Goal: Information Seeking & Learning: Learn about a topic

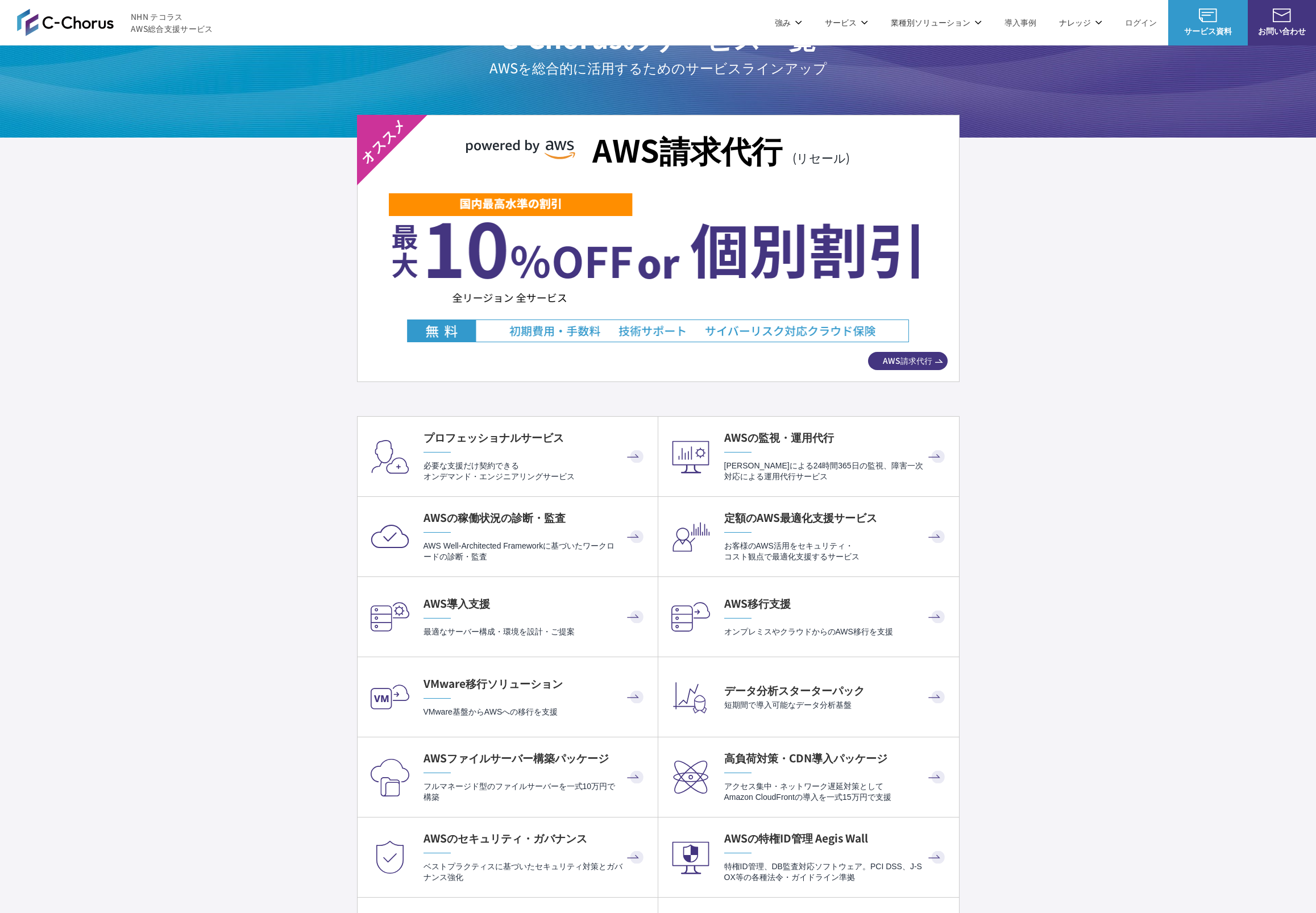
scroll to position [1982, 0]
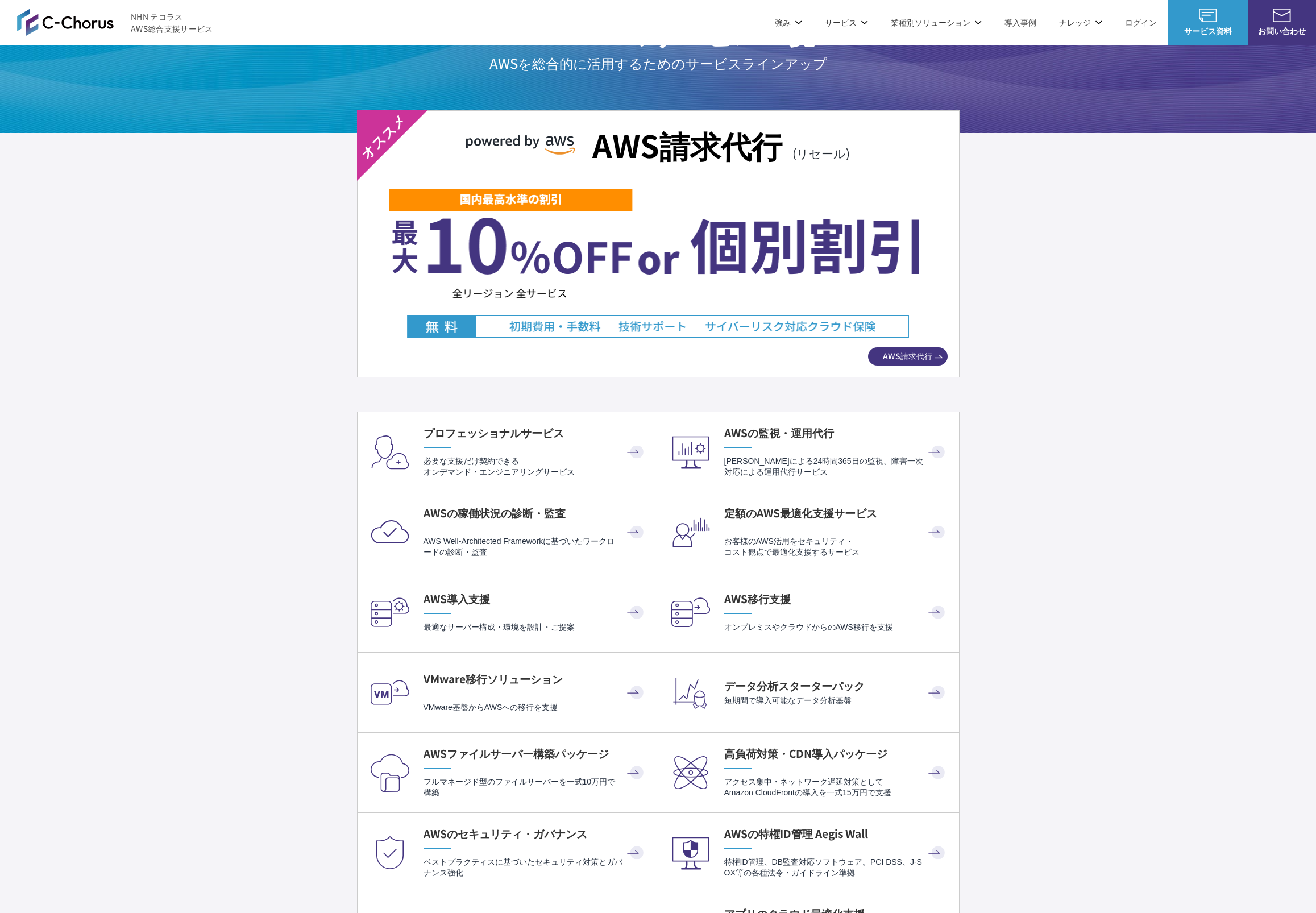
click at [568, 300] on img at bounding box center [658, 263] width 538 height 150
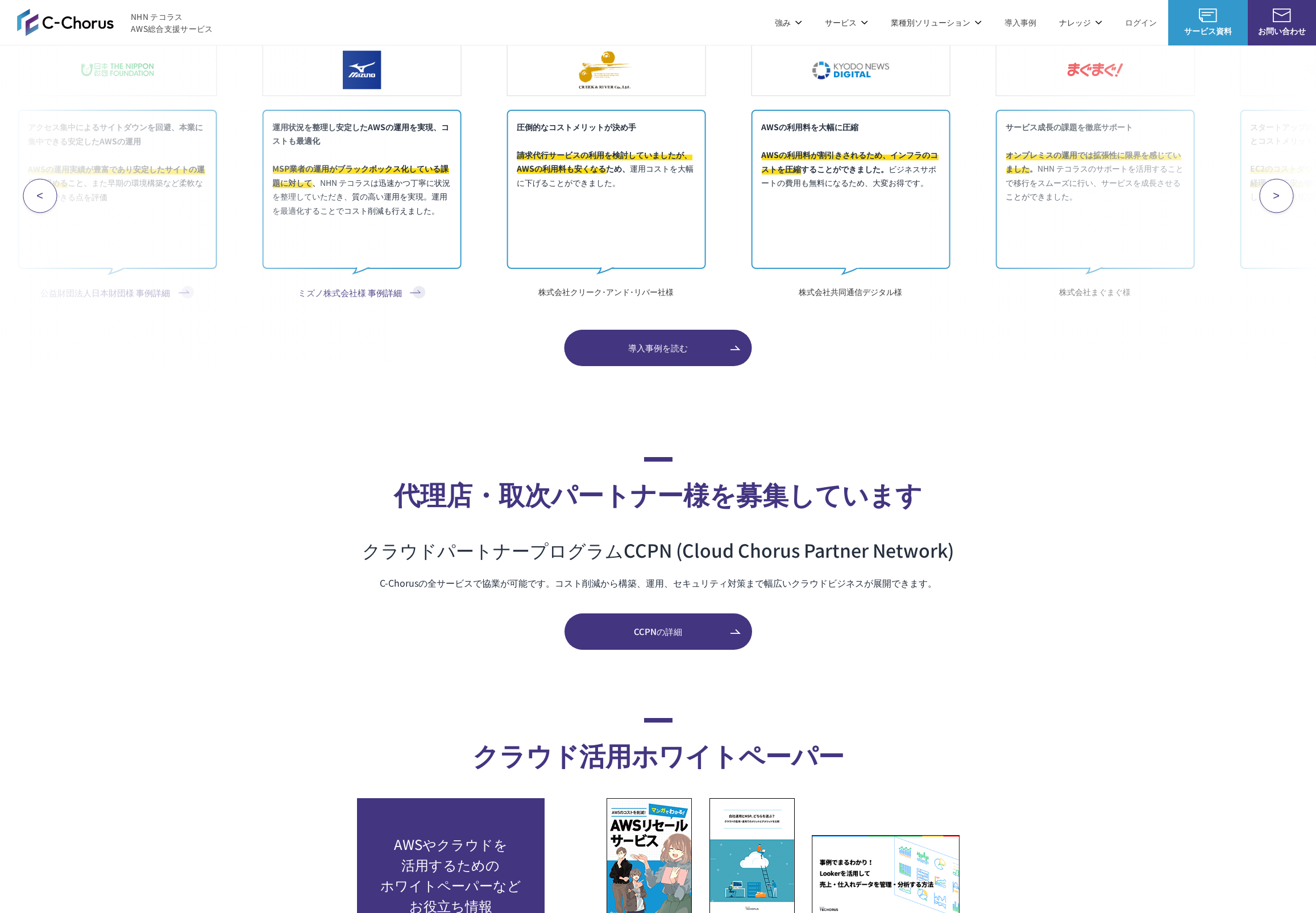
scroll to position [4610, 0]
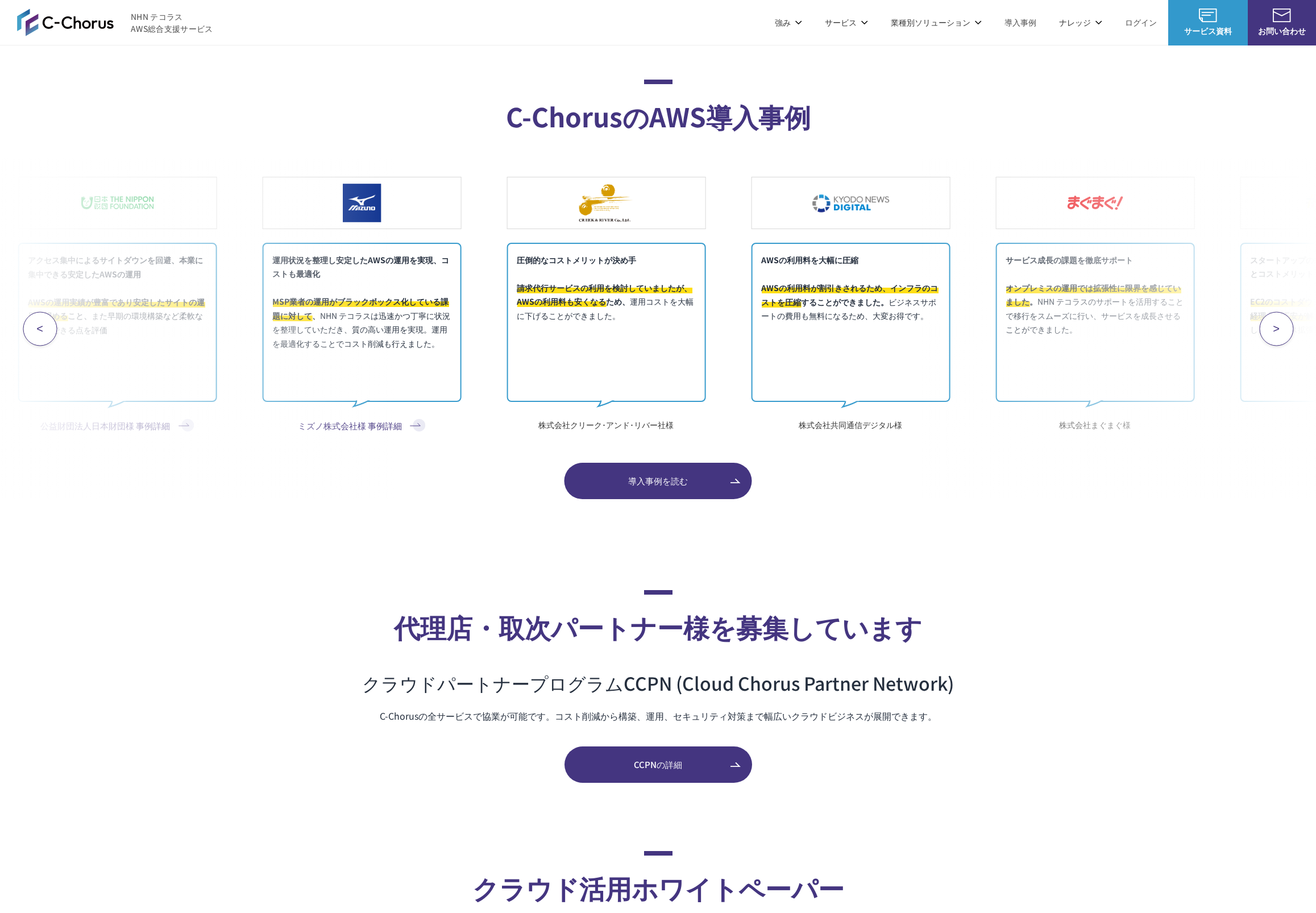
drag, startPoint x: 256, startPoint y: 524, endPoint x: 437, endPoint y: 8, distance: 546.8
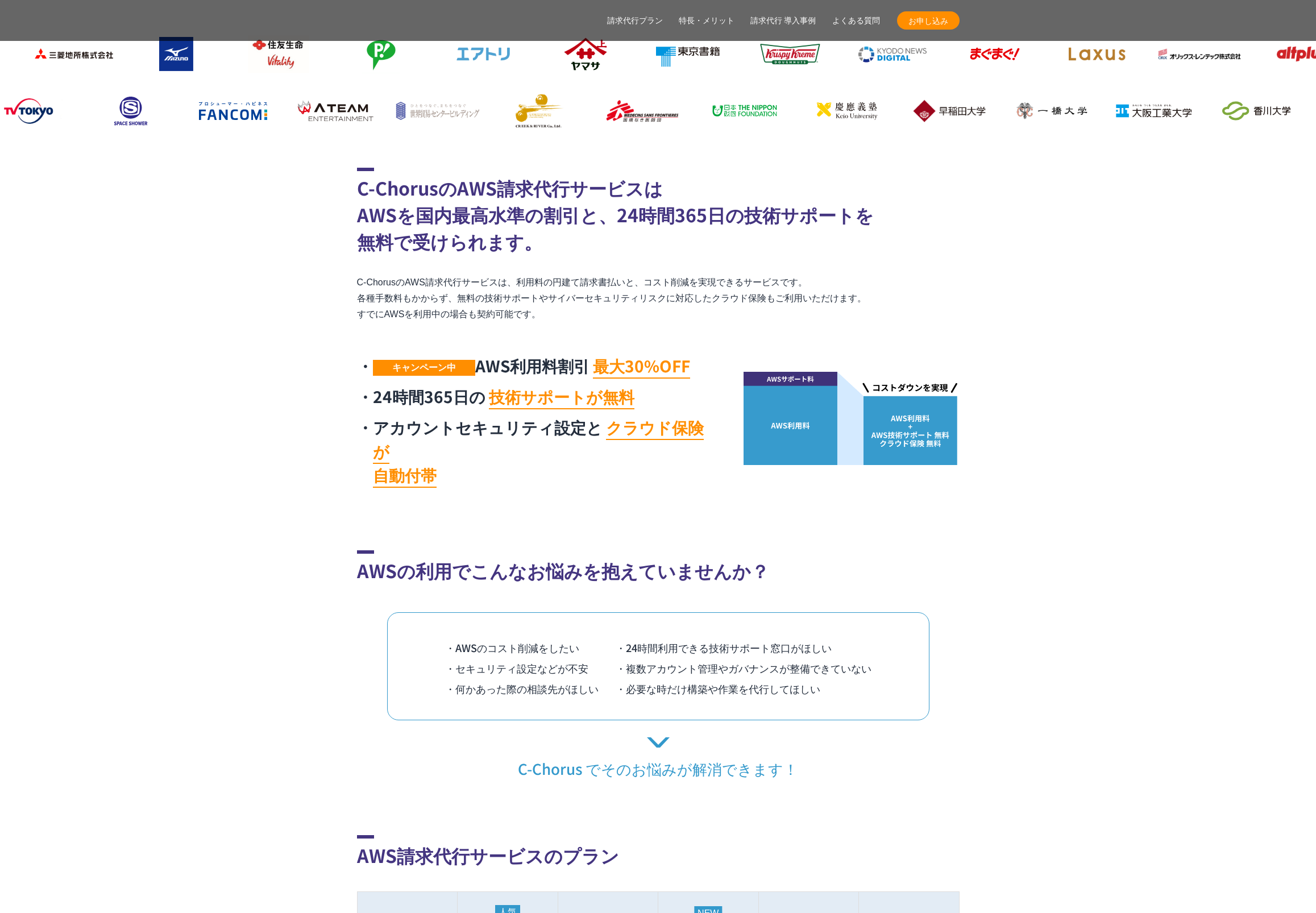
scroll to position [426, 0]
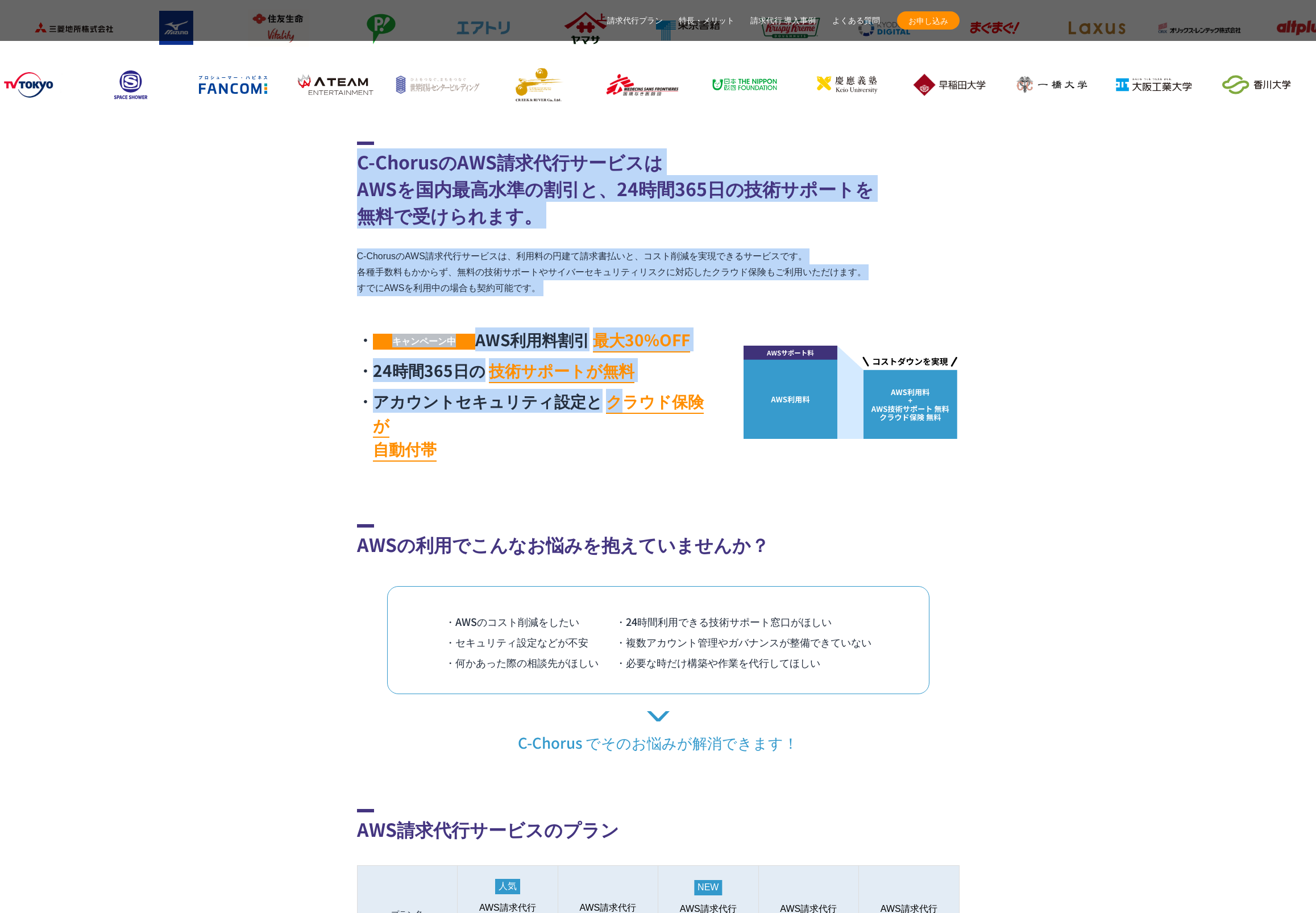
drag, startPoint x: 370, startPoint y: 136, endPoint x: 614, endPoint y: 415, distance: 370.6
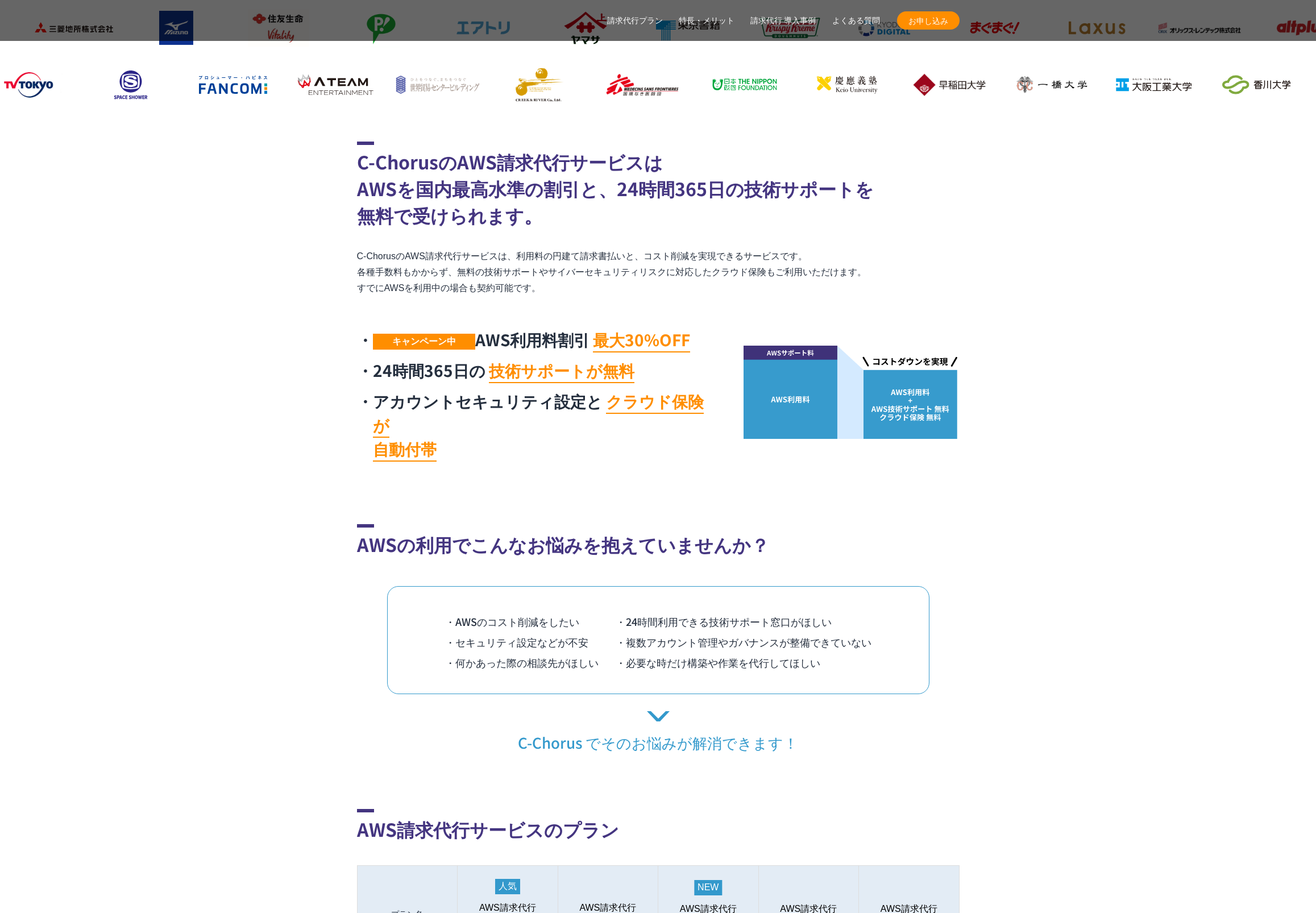
click at [533, 442] on div "キャンペーン中 AWS利用料割引 最大30%OFF 24時間365日の 技術サポートが無料 アカウントセキュリティ設定と クラウド保険が 自動付帯" at bounding box center [536, 397] width 358 height 140
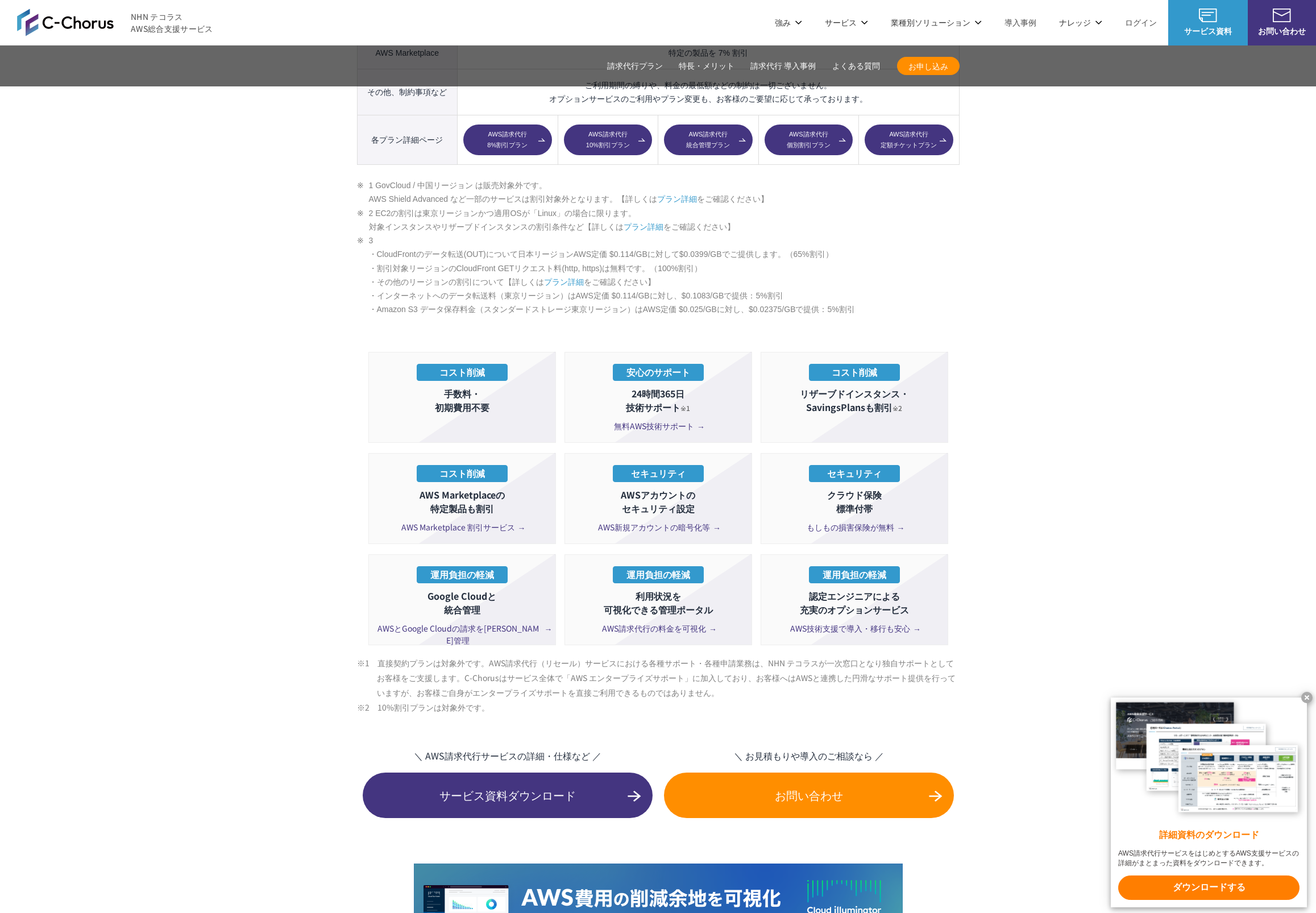
scroll to position [1310, 0]
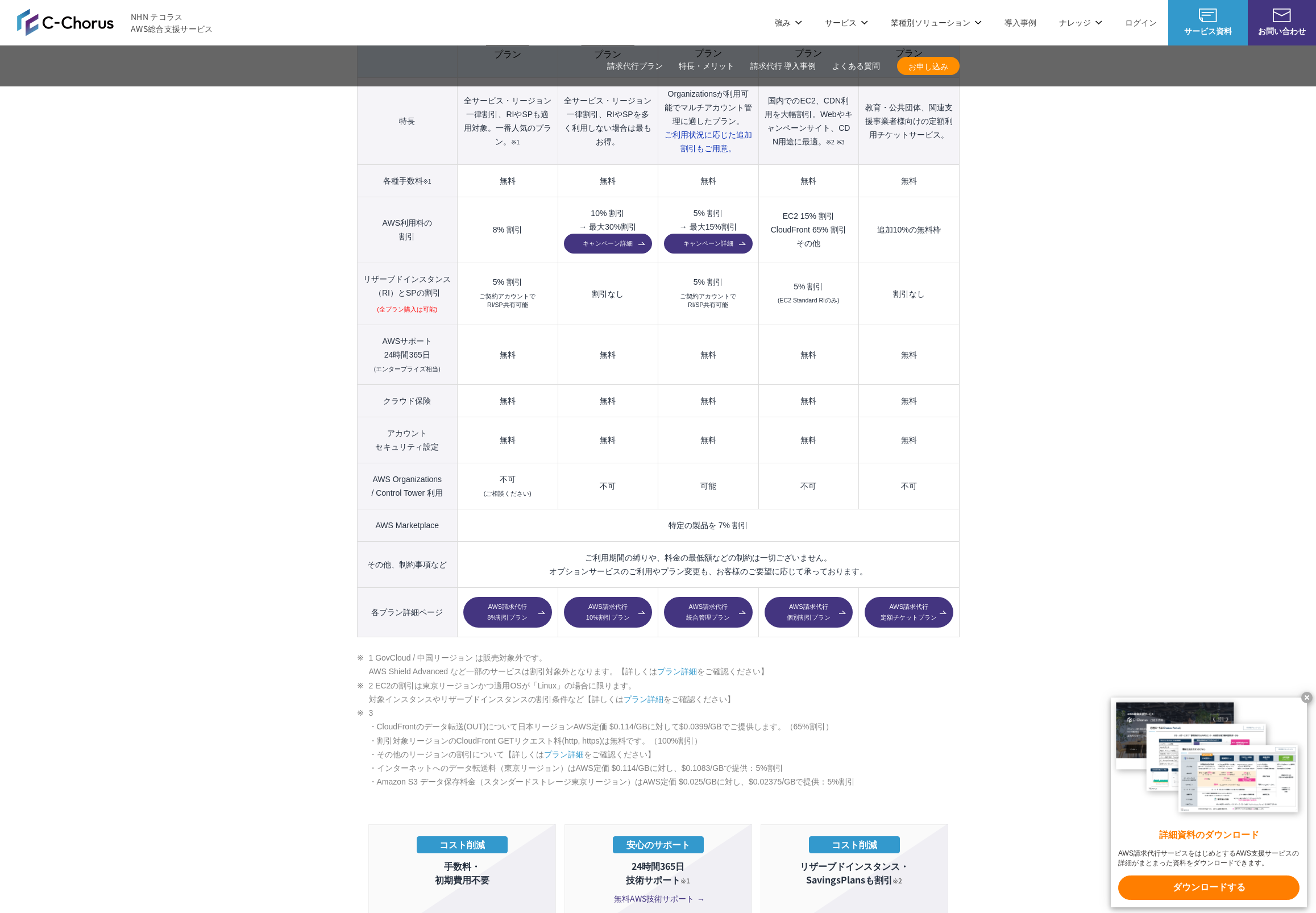
click at [272, 575] on section "AWS請求代行サービスのプラン 多様なニーズに対応したオススメのプラン プラン名 AWS請求代行 8 %割引 プラン AWS請求代行 10 %割引 プラン A…" at bounding box center [658, 733] width 1316 height 1800
click at [154, 574] on section "AWS請求代行サービスのプラン 多様なニーズに対応したオススメのプラン プラン名 AWS請求代行 8 %割引 プラン AWS請求代行 10 %割引 プラン A…" at bounding box center [658, 733] width 1316 height 1800
click at [502, 597] on link "AWS請求代行 8%割引プラン" at bounding box center [507, 613] width 88 height 31
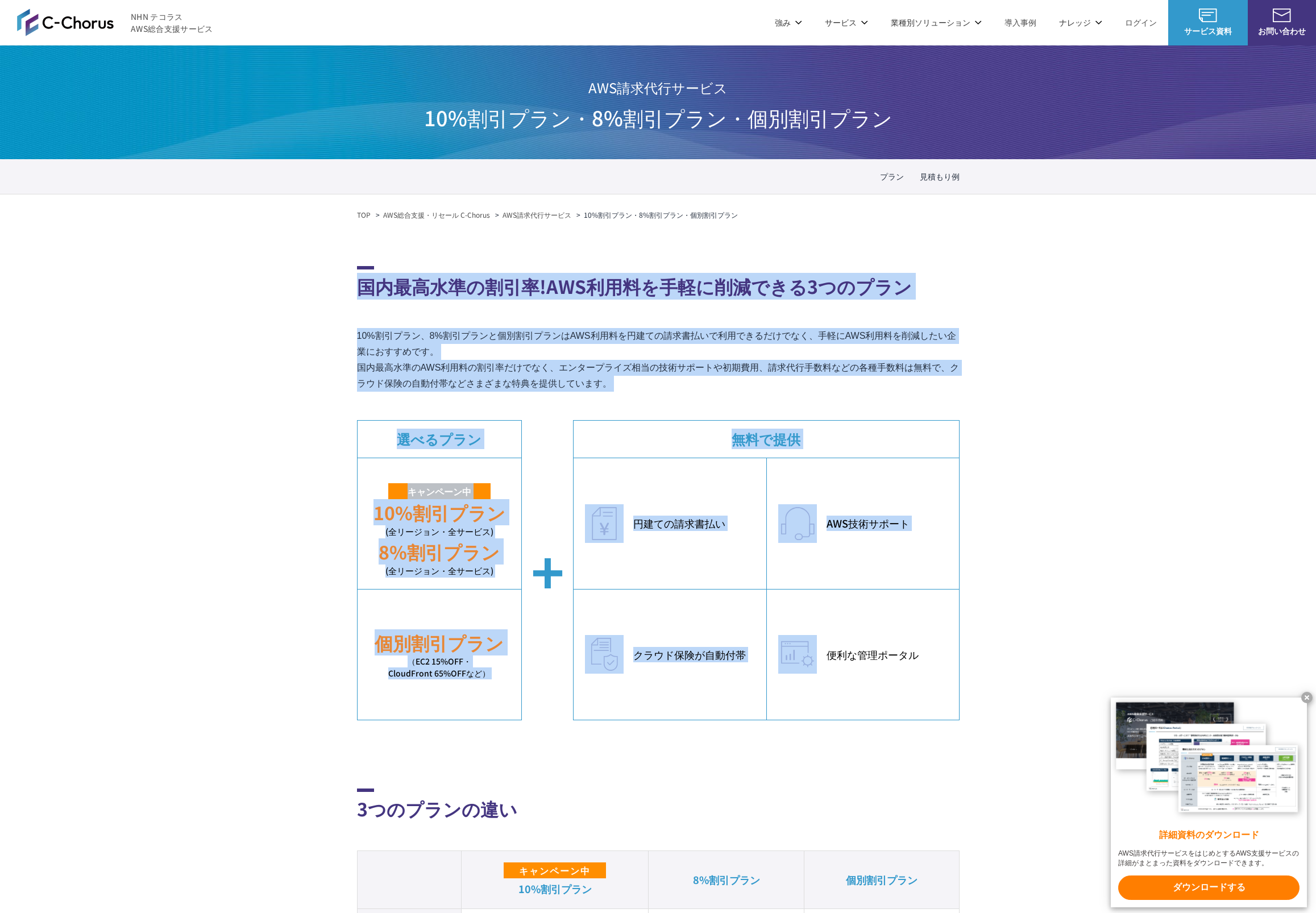
drag, startPoint x: 310, startPoint y: 268, endPoint x: 1018, endPoint y: 646, distance: 802.6
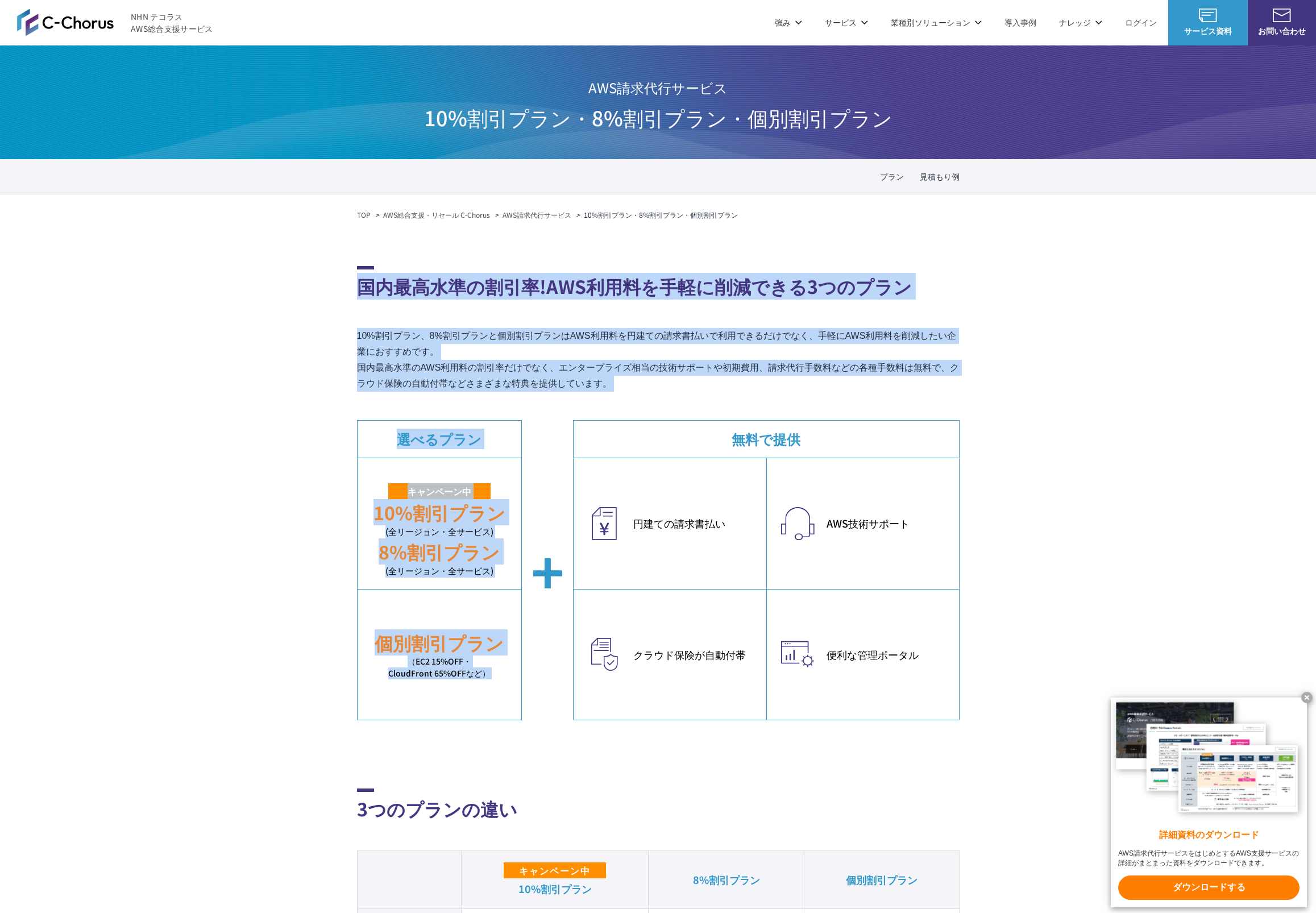
drag, startPoint x: 334, startPoint y: 280, endPoint x: 672, endPoint y: 402, distance: 359.3
click at [642, 388] on p "10%割引プラン、8%割引プランと個別割引プランはAWS利用料を円建ての請求書払いで利用できるだけでなく、手軽にAWS利用料を削減したい企業におすすめです。 …" at bounding box center [658, 359] width 603 height 63
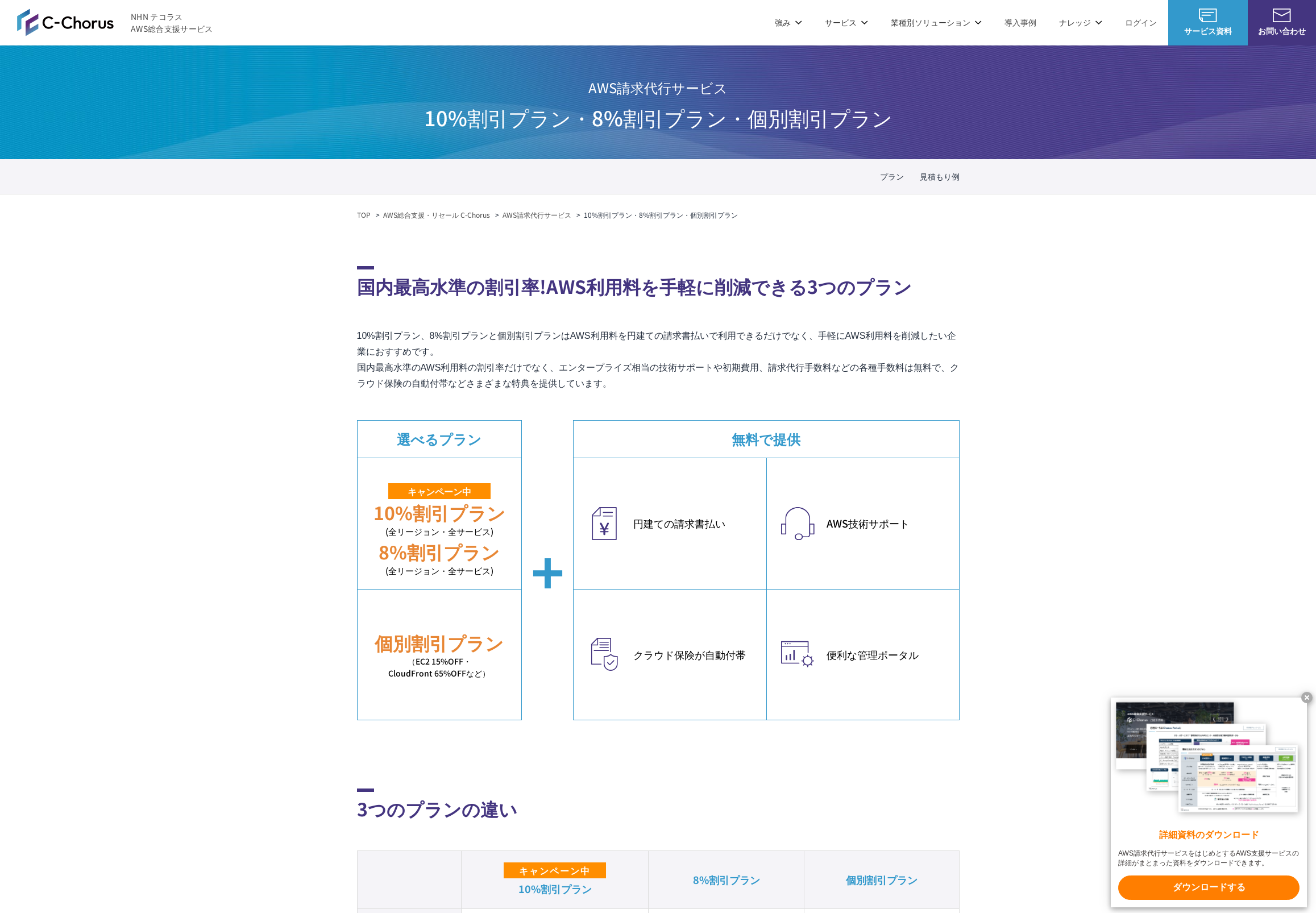
drag, startPoint x: 701, startPoint y: 386, endPoint x: 368, endPoint y: 291, distance: 346.3
click at [368, 291] on section "国内最高水準の割引率!AWS利用料を手軽に削減できる3つのプラン 10%割引プラン、8%割引プランと個別割引プランはAWS利用料を円建ての請求書払いで利用でき…" at bounding box center [658, 493] width 603 height 454
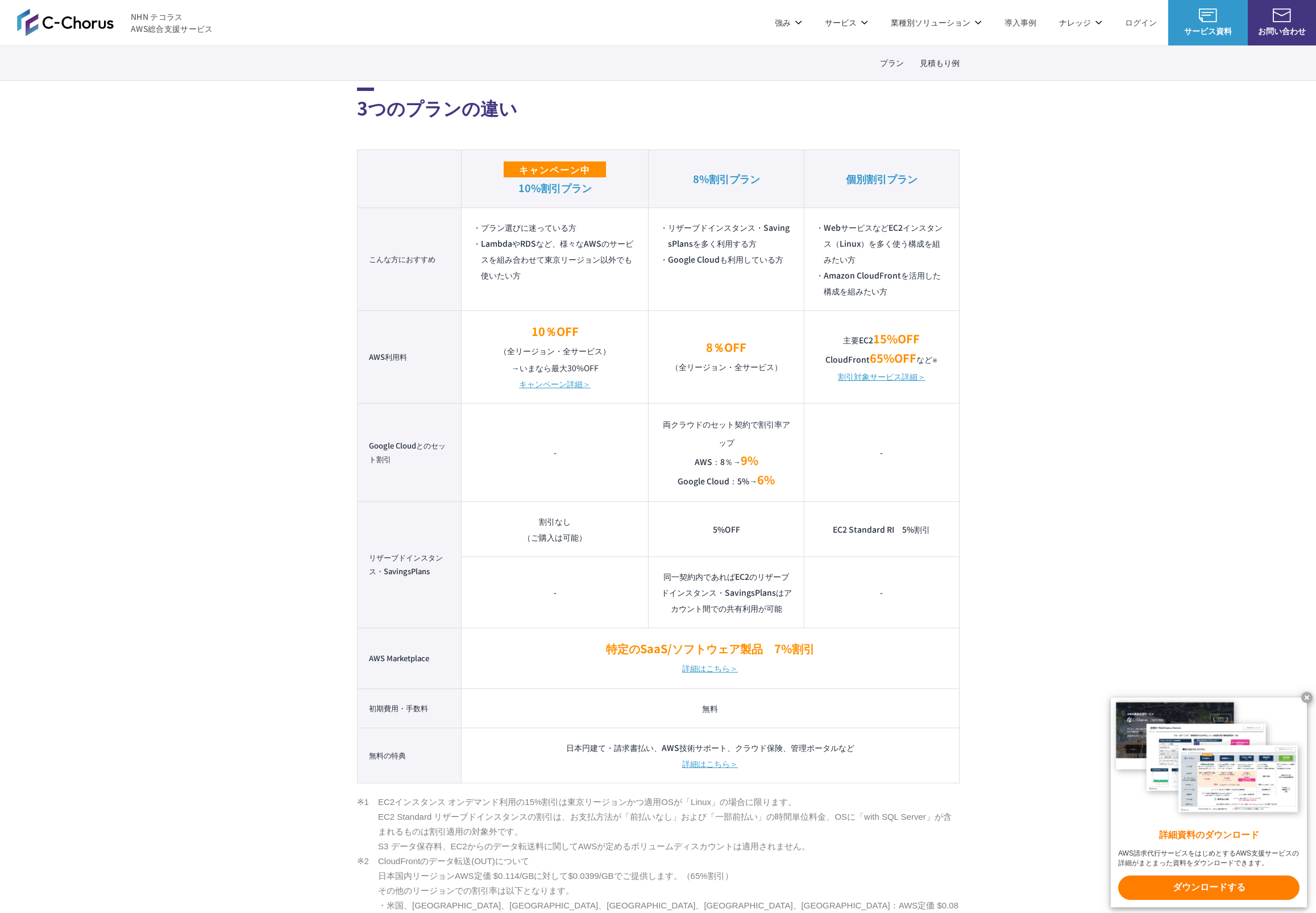
scroll to position [669, 0]
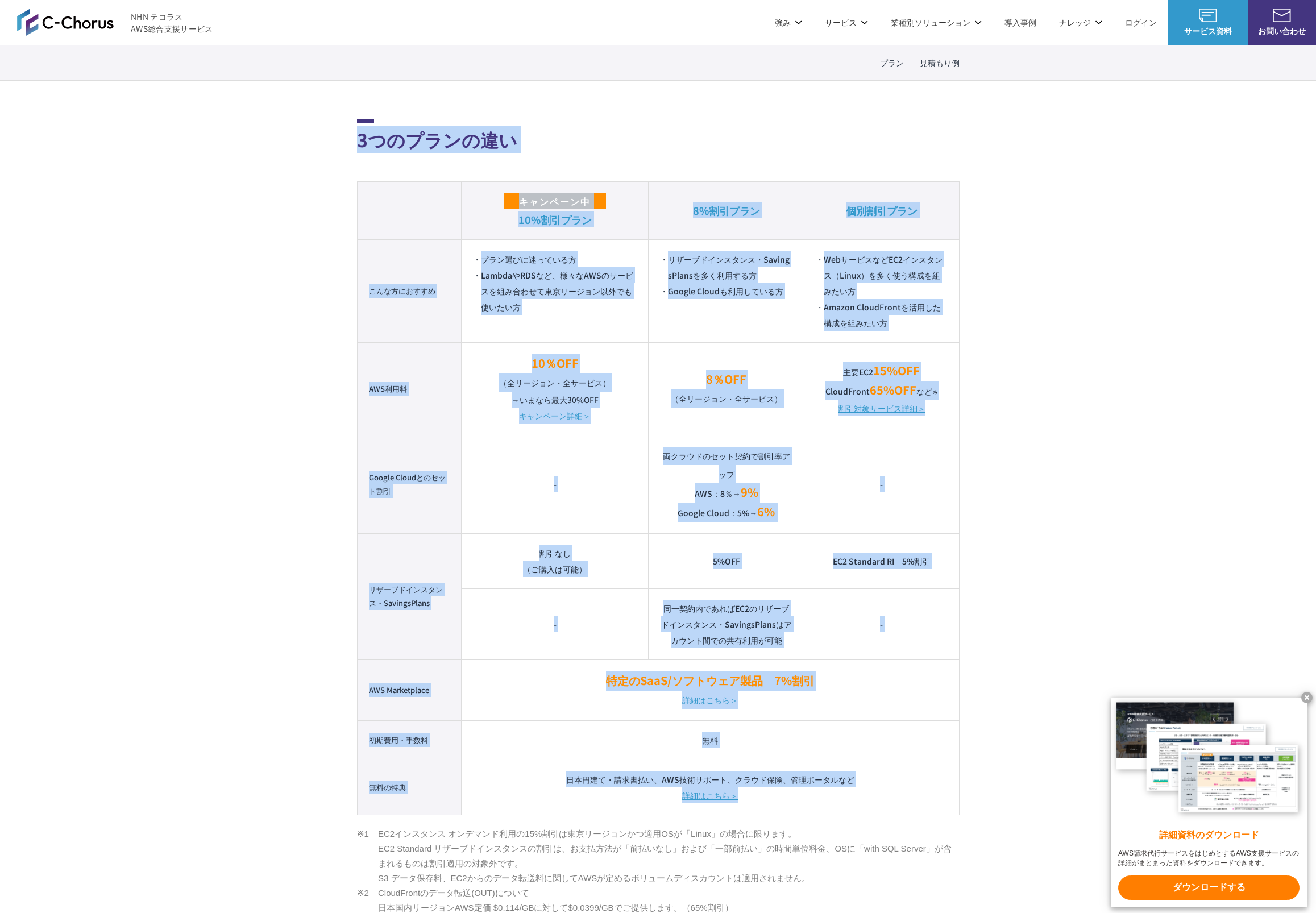
drag, startPoint x: 315, startPoint y: 137, endPoint x: 847, endPoint y: 795, distance: 846.2
click at [926, 773] on td "日本円建て・請求書払い、AWS技術サポート、クラウド保険、管理ポータルなど 詳細はこちら＞" at bounding box center [711, 787] width 497 height 55
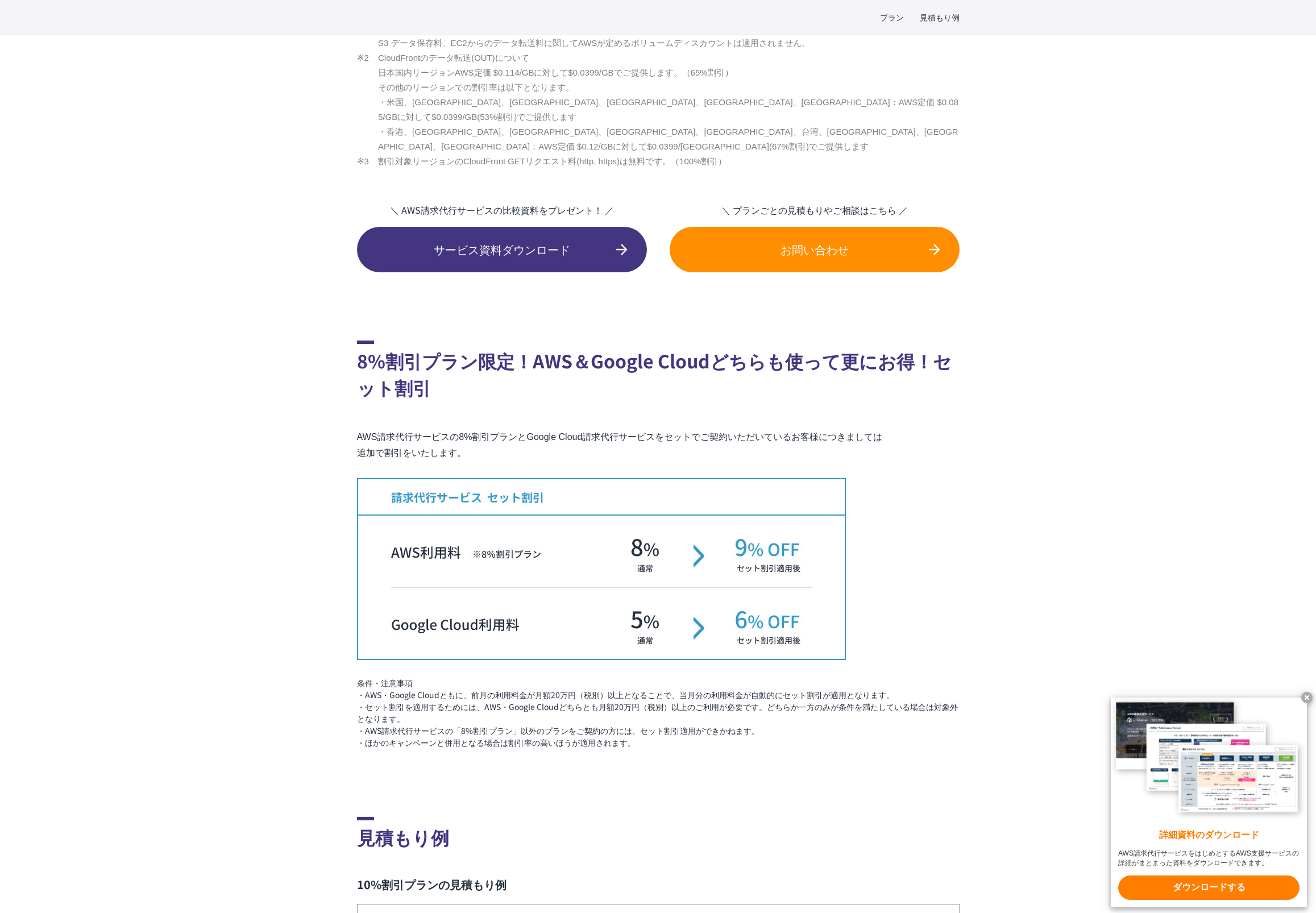
scroll to position [1506, 0]
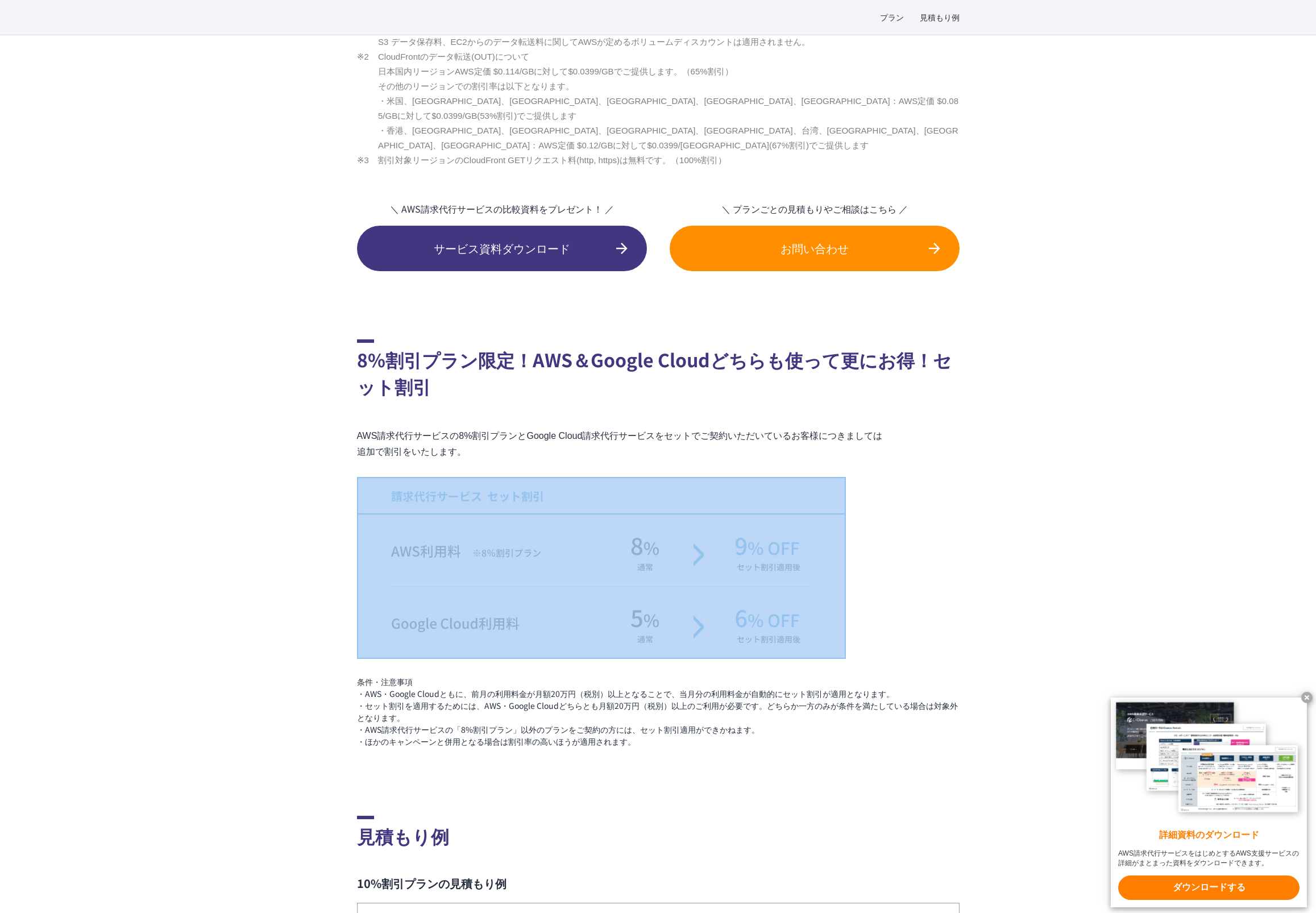
drag, startPoint x: 357, startPoint y: 530, endPoint x: 866, endPoint y: 614, distance: 515.9
click at [820, 639] on div "プラン 見積もり例 TOP AWS総合支援・リセール C-Chorus AWS請求代行サービス 10%割引プラン・8%割引プラン・個別割引プラン 国内最高水準…" at bounding box center [658, 265] width 1316 height 3222
click at [1005, 573] on div "プラン 見積もり例 TOP AWS総合支援・リセール C-Chorus AWS請求代行サービス 10%割引プラン・8%割引プラン・個別割引プラン 国内最高水準…" at bounding box center [658, 265] width 1316 height 3222
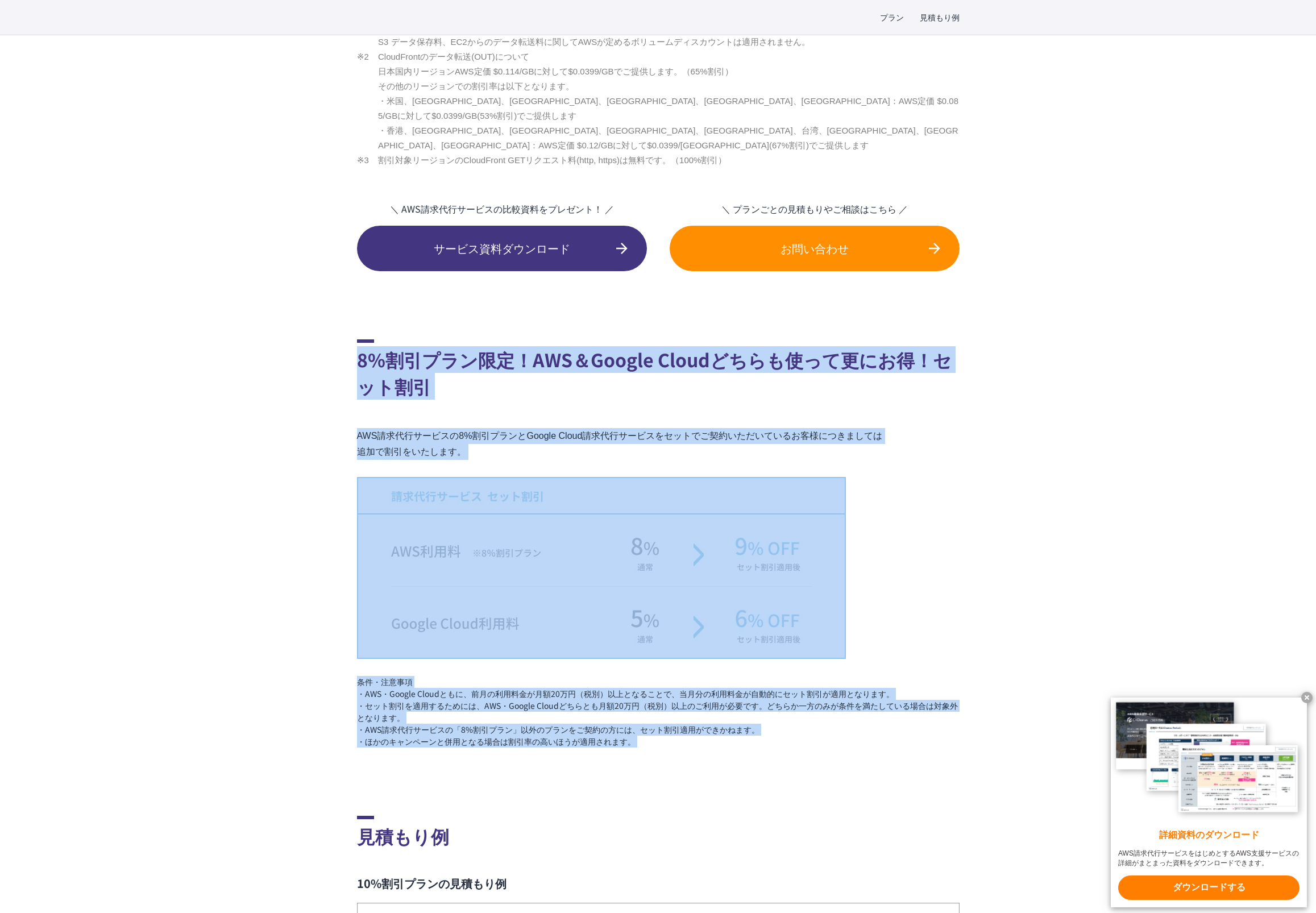
drag, startPoint x: 281, startPoint y: 311, endPoint x: 780, endPoint y: 752, distance: 665.9
click at [780, 752] on div "プラン 見積もり例 TOP AWS総合支援・リセール C-Chorus AWS請求代行サービス 10%割引プラン・8%割引プラン・個別割引プラン 国内最高水準…" at bounding box center [658, 265] width 1316 height 3222
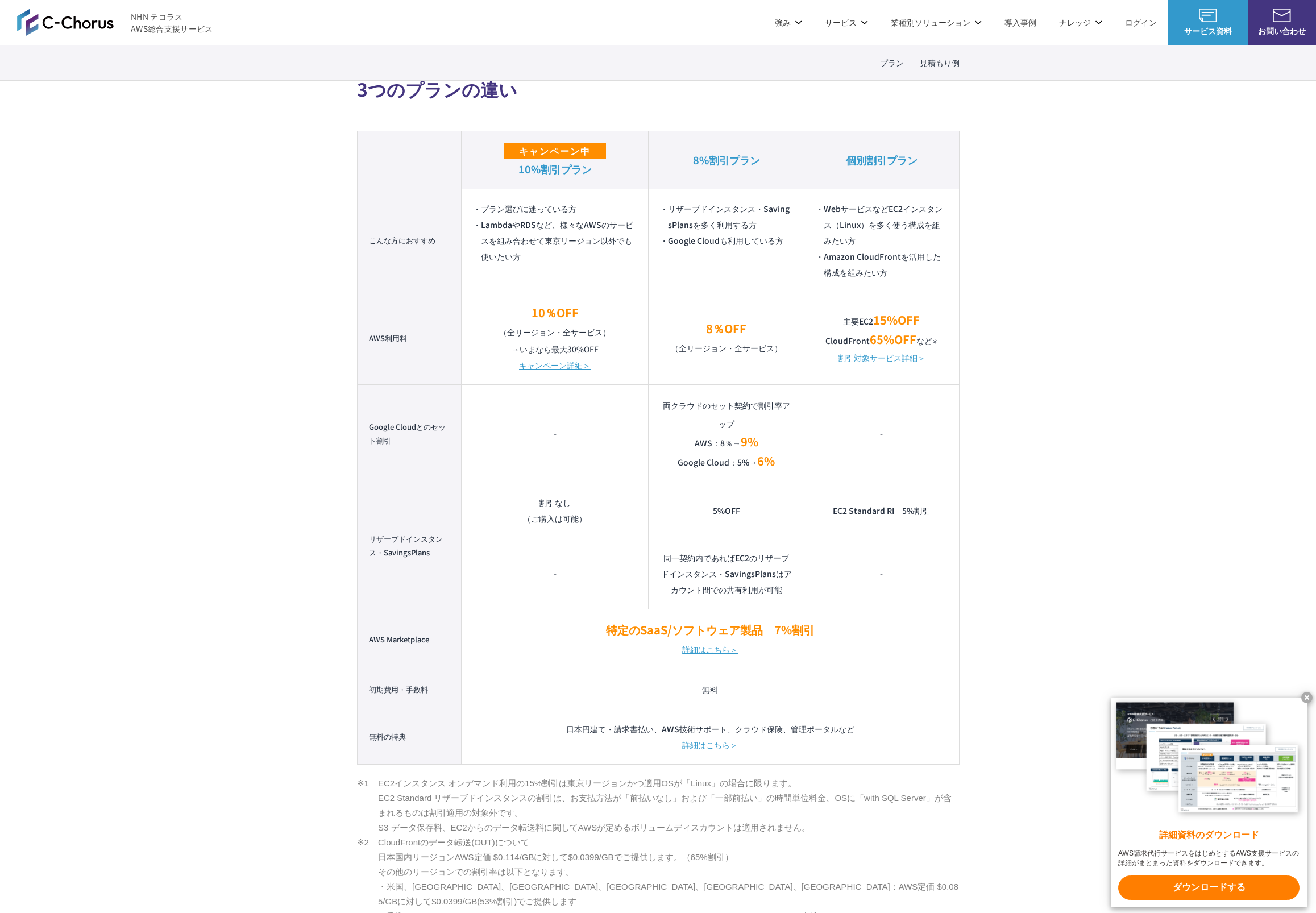
scroll to position [601, 0]
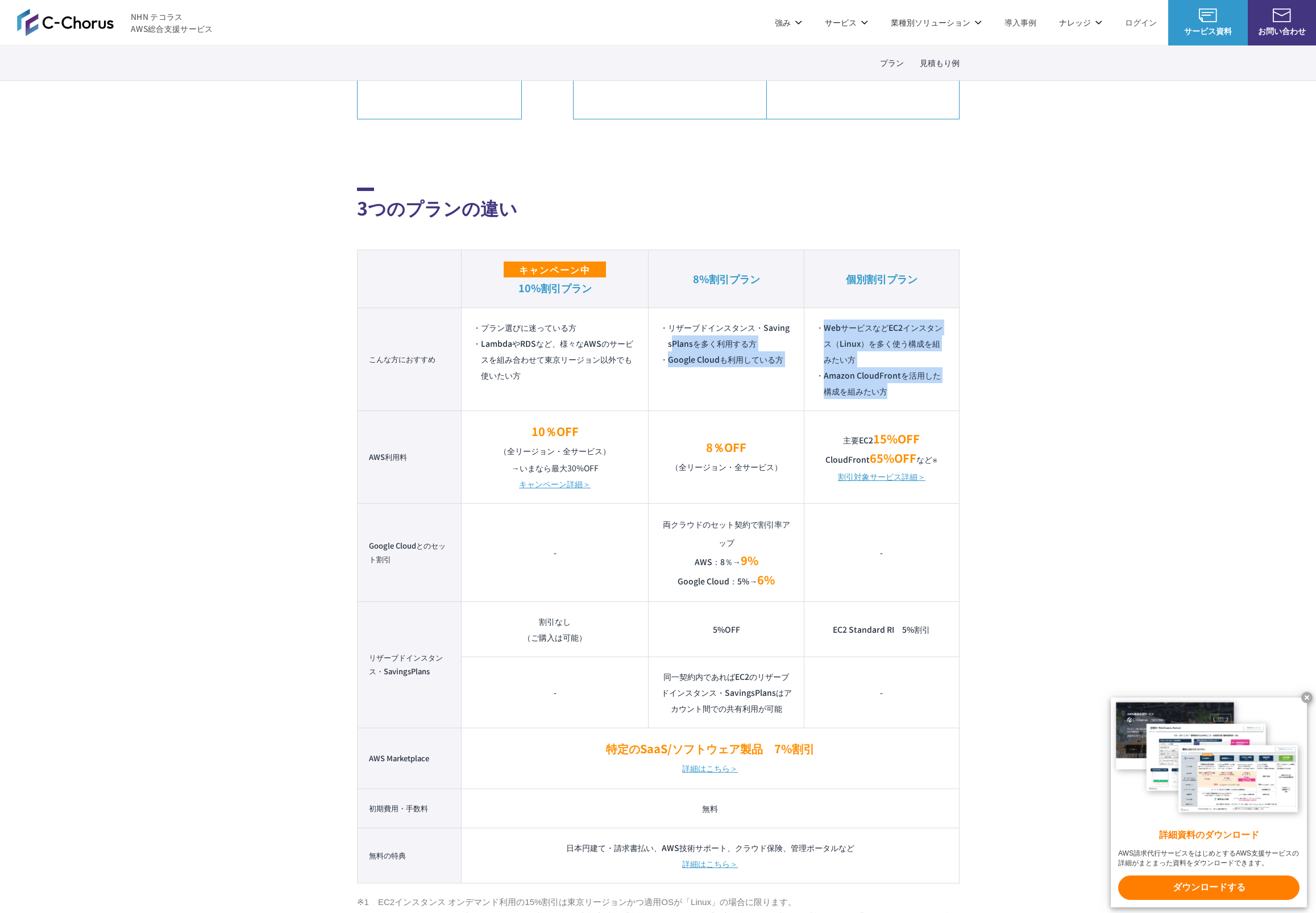
drag, startPoint x: 802, startPoint y: 325, endPoint x: 917, endPoint y: 395, distance: 134.6
click at [917, 396] on tr "こんな方におすすめ プラン選びに迷っている方 LambdaやRDSなど、様々なAWSのサービスを組み合わせて東京リージョン以外でも使いたい方 リザーブドインス…" at bounding box center [658, 359] width 602 height 103
click at [913, 387] on li "Amazon CloudFrontを活用した構成を組みたい方" at bounding box center [881, 383] width 131 height 32
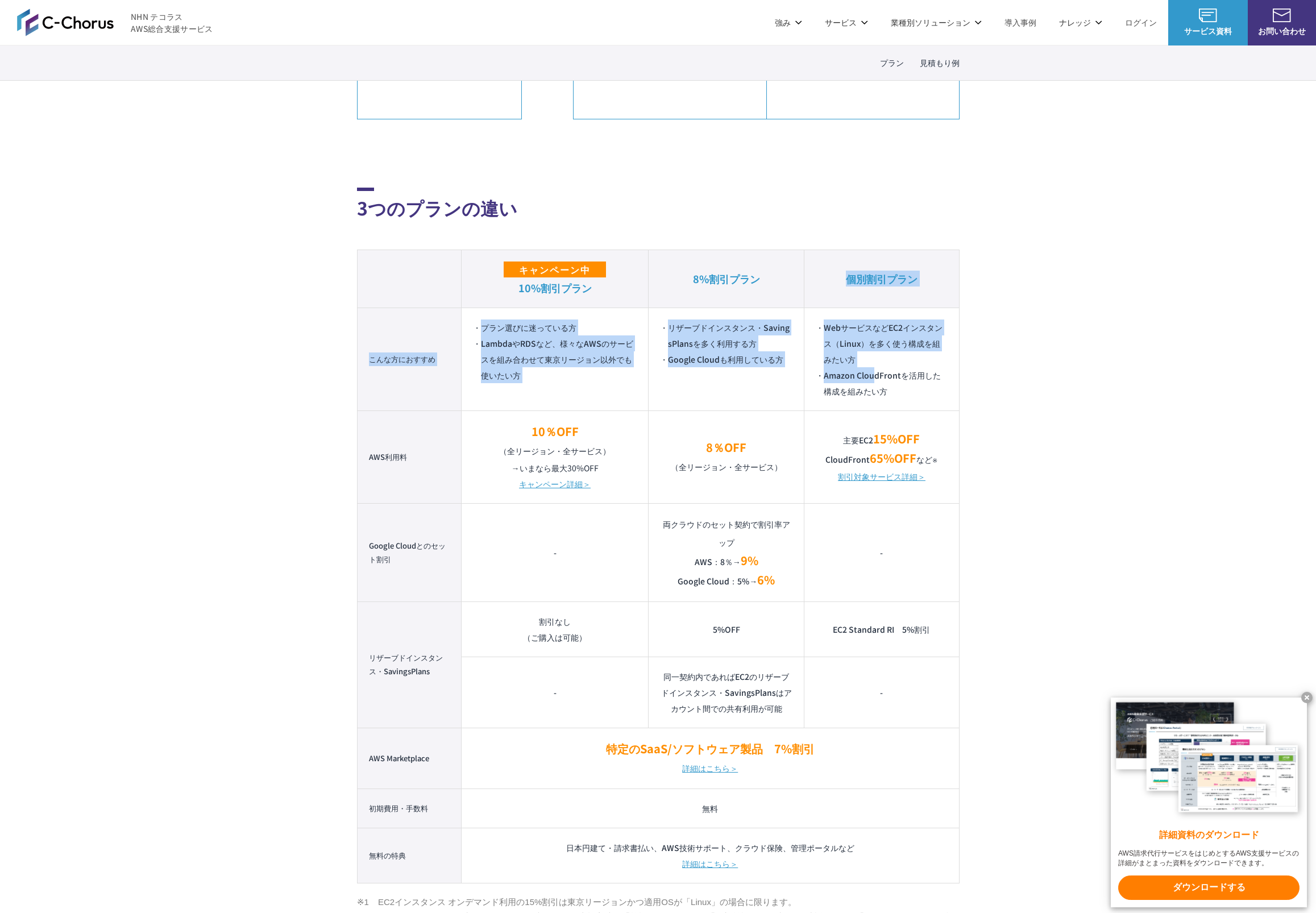
drag, startPoint x: 876, startPoint y: 379, endPoint x: 793, endPoint y: 294, distance: 118.8
click at [793, 294] on table "キャンペーン中 10%割引プラン 8%割引プラン 個別割引プラン こんな方におすすめ プラン選びに迷っている方 LambdaやRDSなど、様々なAWSのサービ…" at bounding box center [658, 566] width 603 height 634
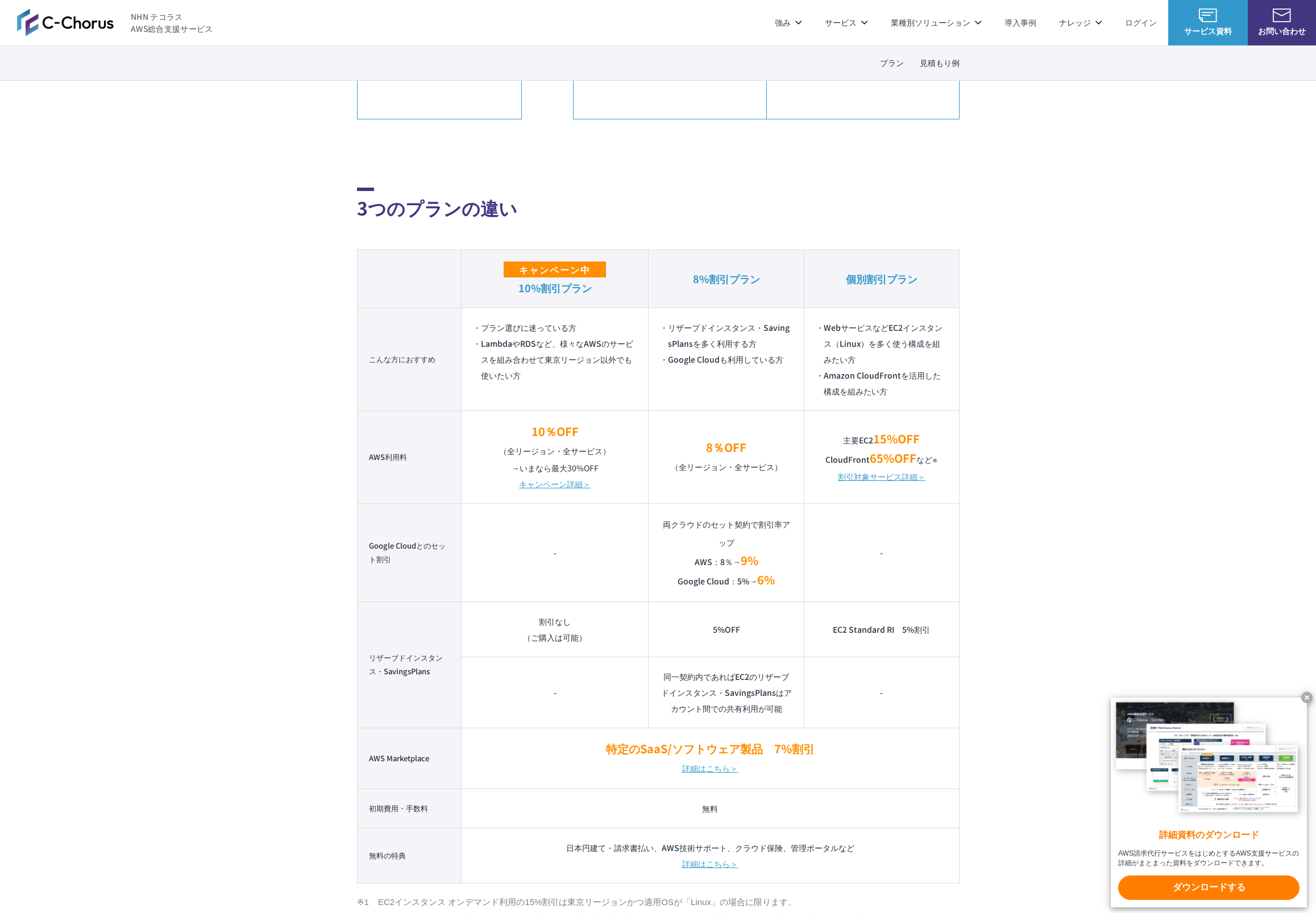
drag, startPoint x: 973, startPoint y: 391, endPoint x: 965, endPoint y: 390, distance: 8.1
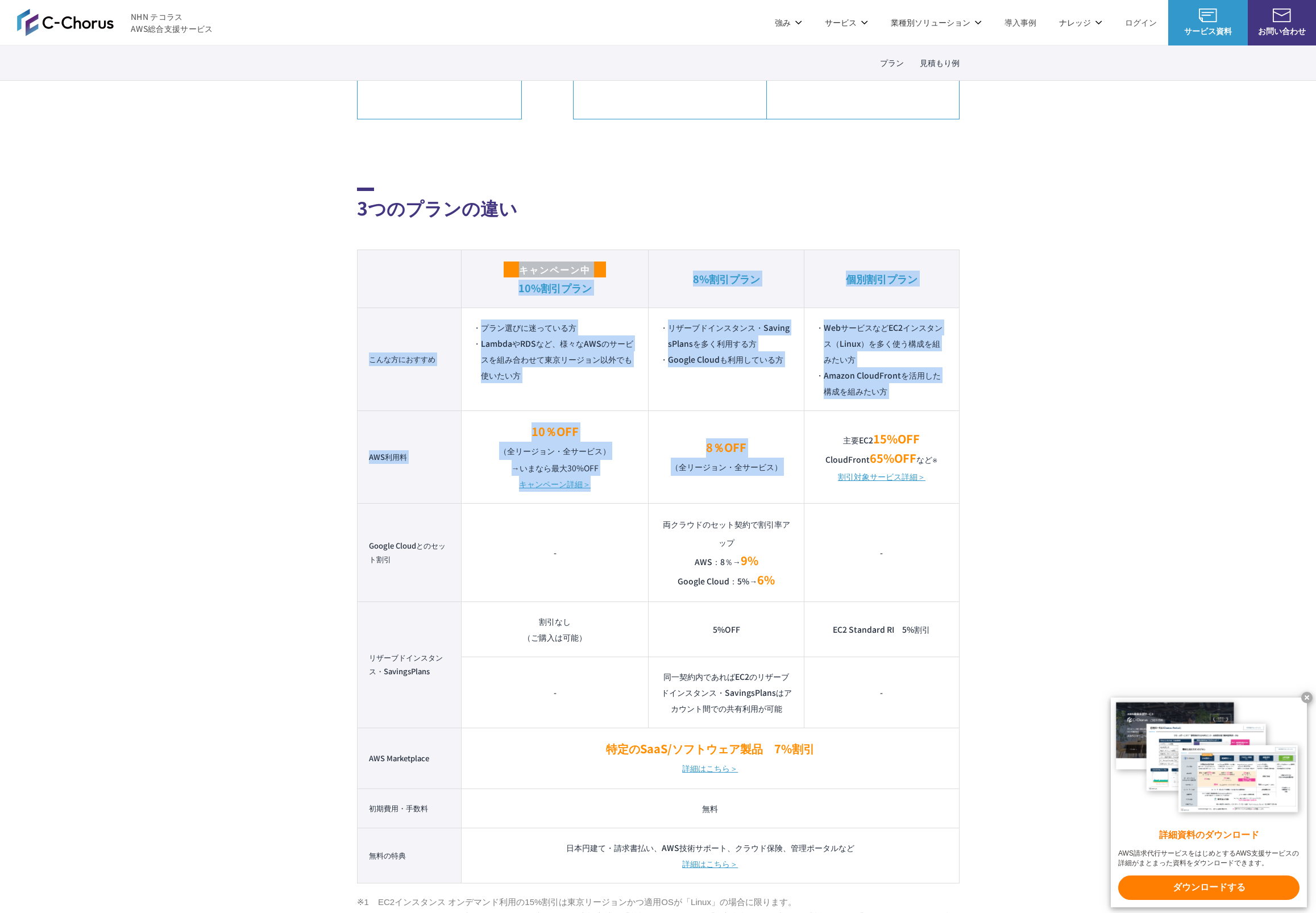
drag, startPoint x: 838, startPoint y: 426, endPoint x: 1014, endPoint y: 492, distance: 188.0
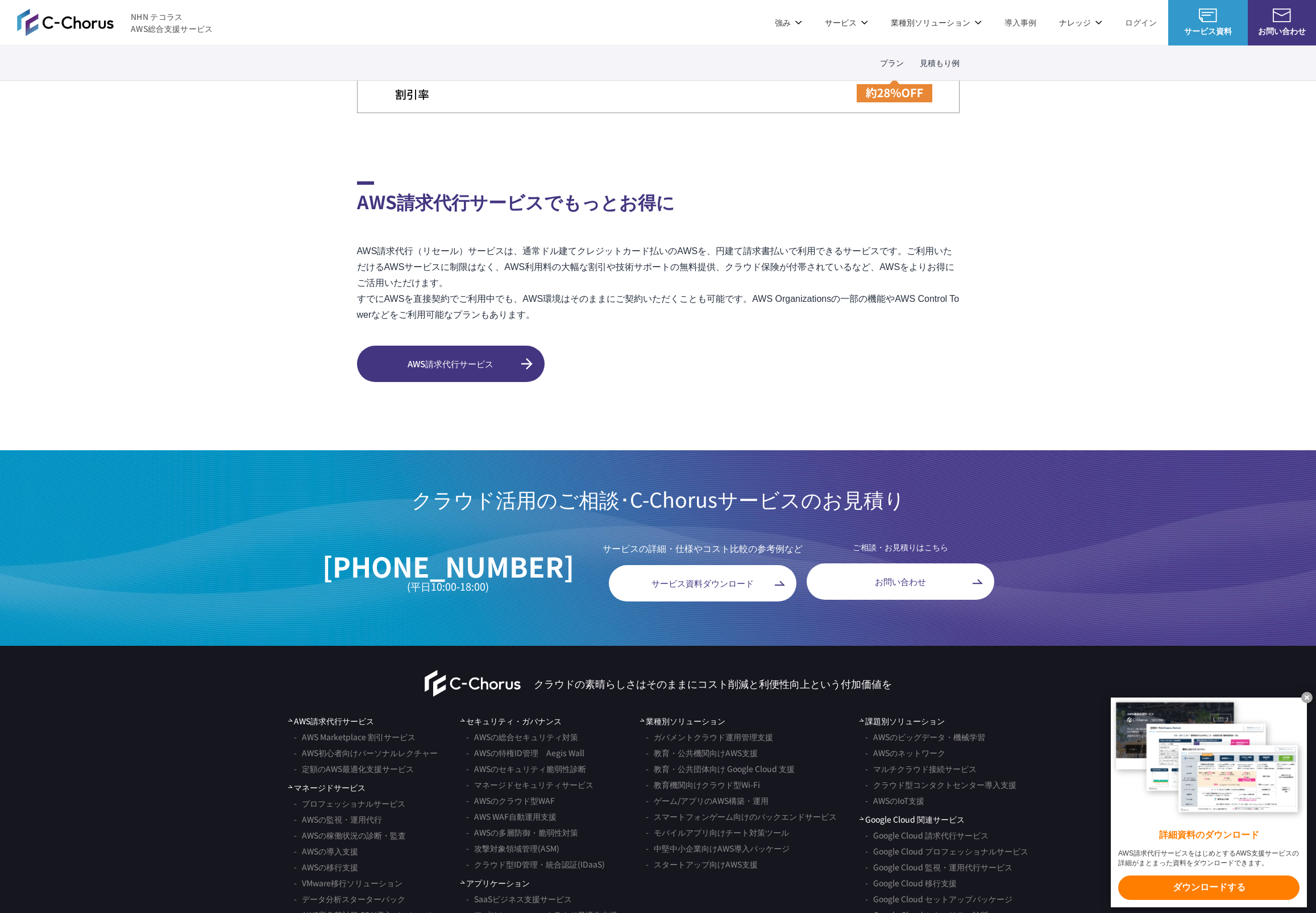
scroll to position [2531, 0]
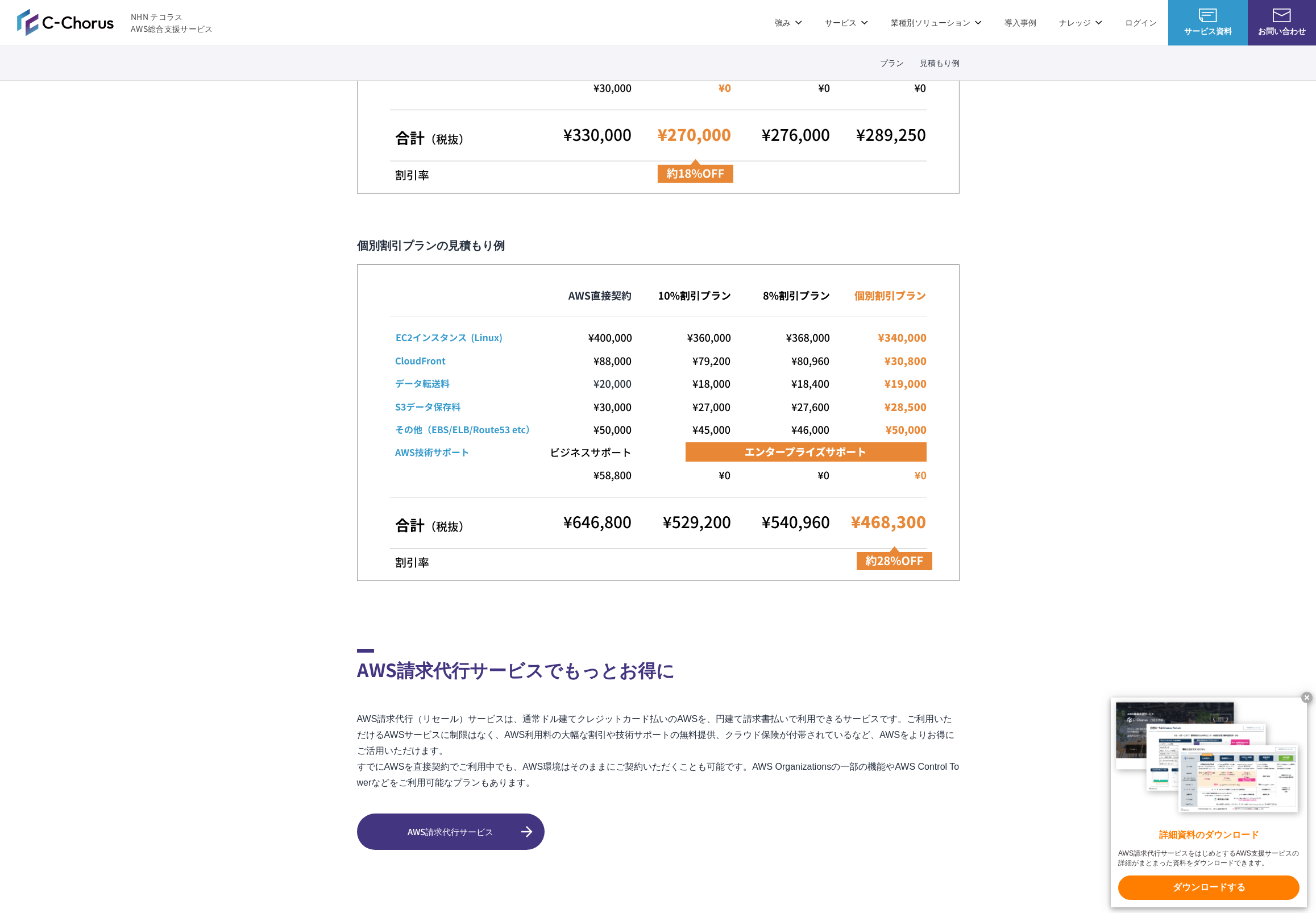
drag, startPoint x: 206, startPoint y: 454, endPoint x: 215, endPoint y: 443, distance: 14.2
